Goal: Transaction & Acquisition: Subscribe to service/newsletter

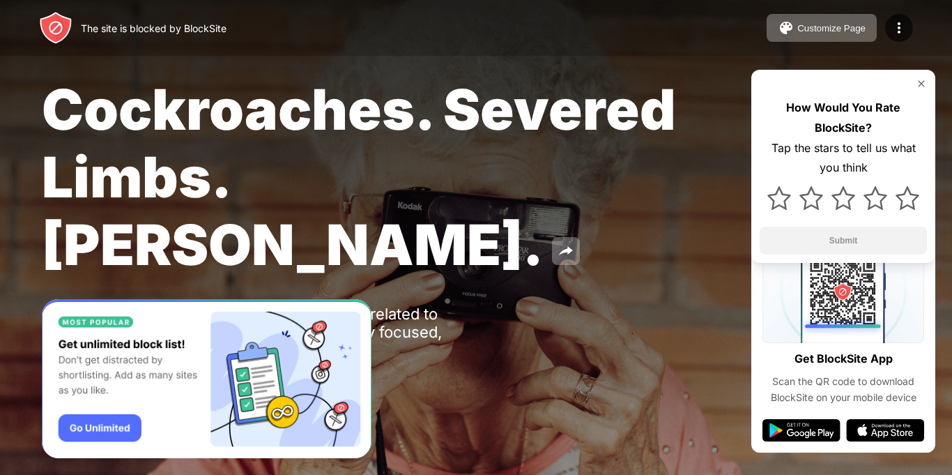
click at [288, 94] on span "Cockroaches. Severed Limbs. [PERSON_NAME]." at bounding box center [359, 176] width 634 height 203
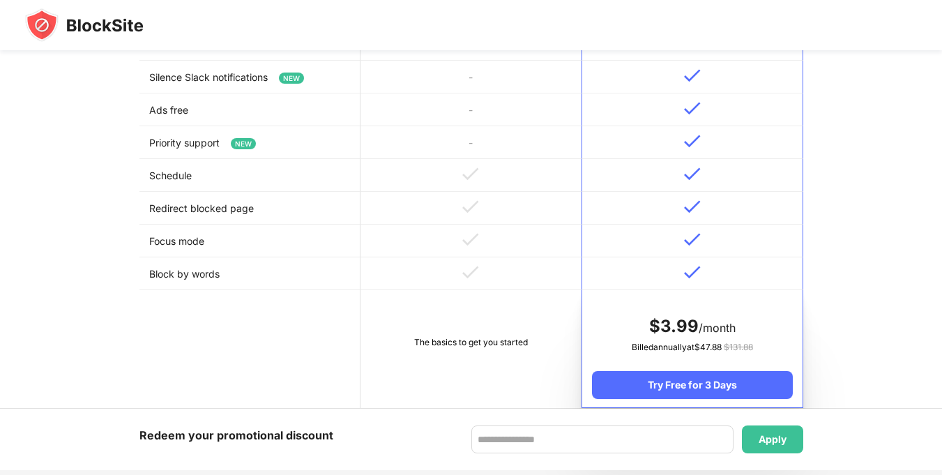
scroll to position [597, 0]
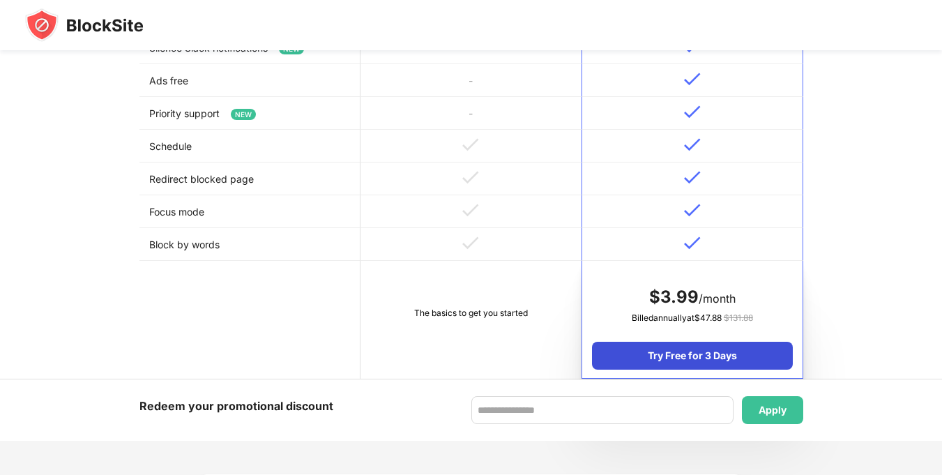
click at [739, 355] on div "Try Free for 3 Days" at bounding box center [692, 356] width 200 height 28
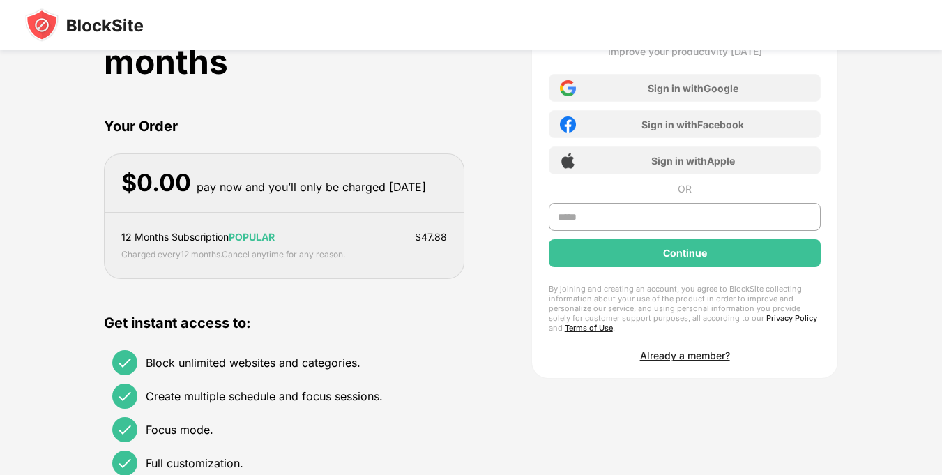
scroll to position [0, 0]
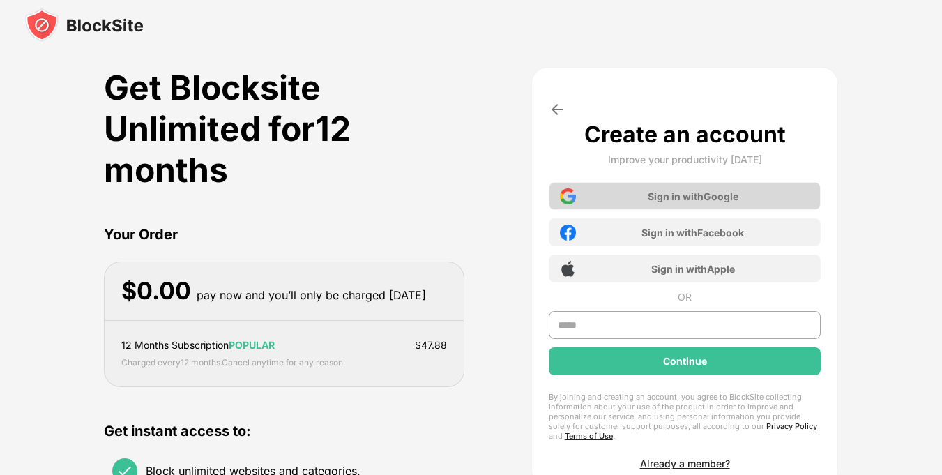
click at [682, 191] on div "Sign in with Google" at bounding box center [692, 196] width 91 height 12
